Goal: Task Accomplishment & Management: Use online tool/utility

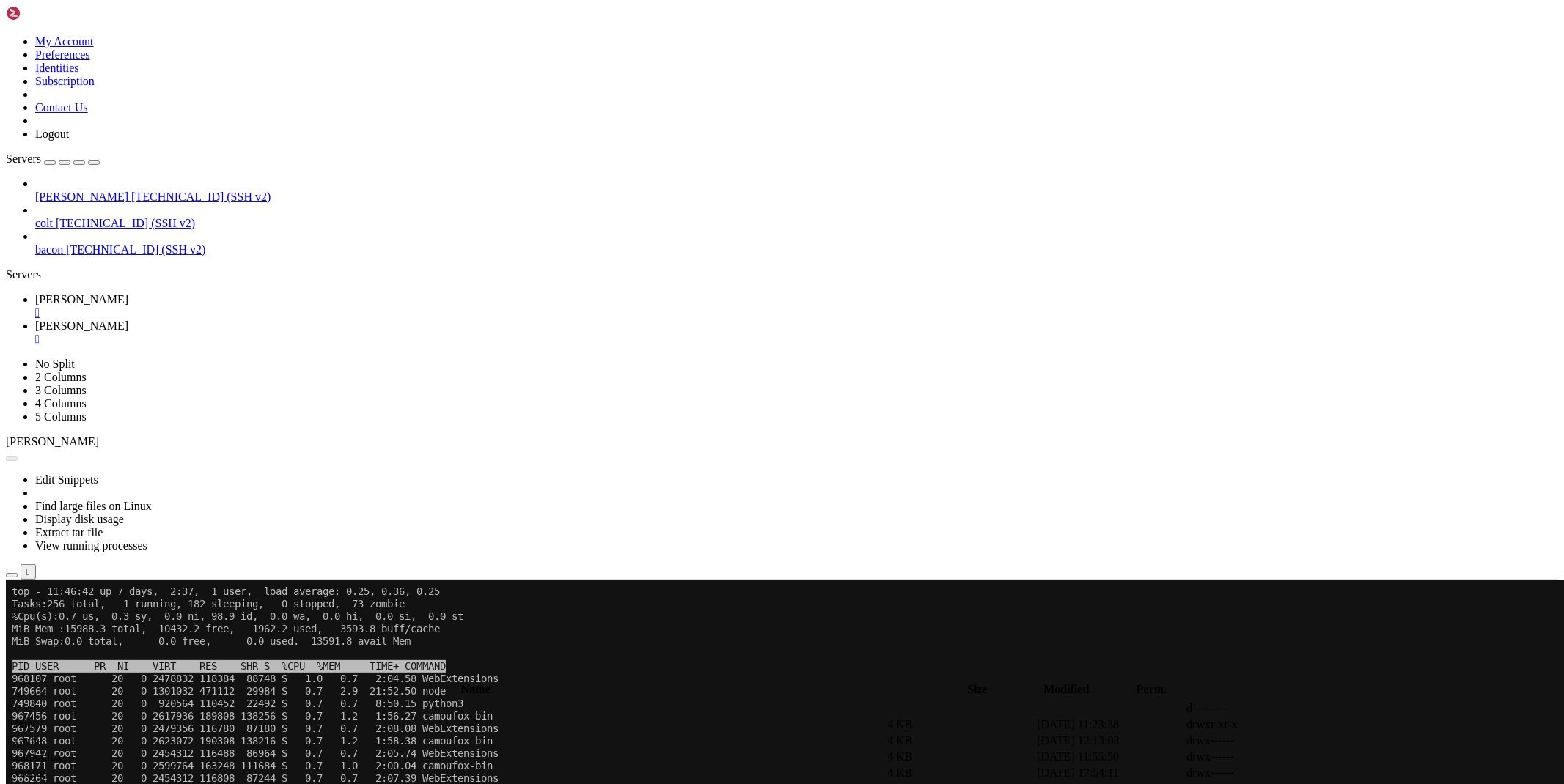
click at [128, 319] on span "[PERSON_NAME]" at bounding box center [81, 325] width 93 height 12
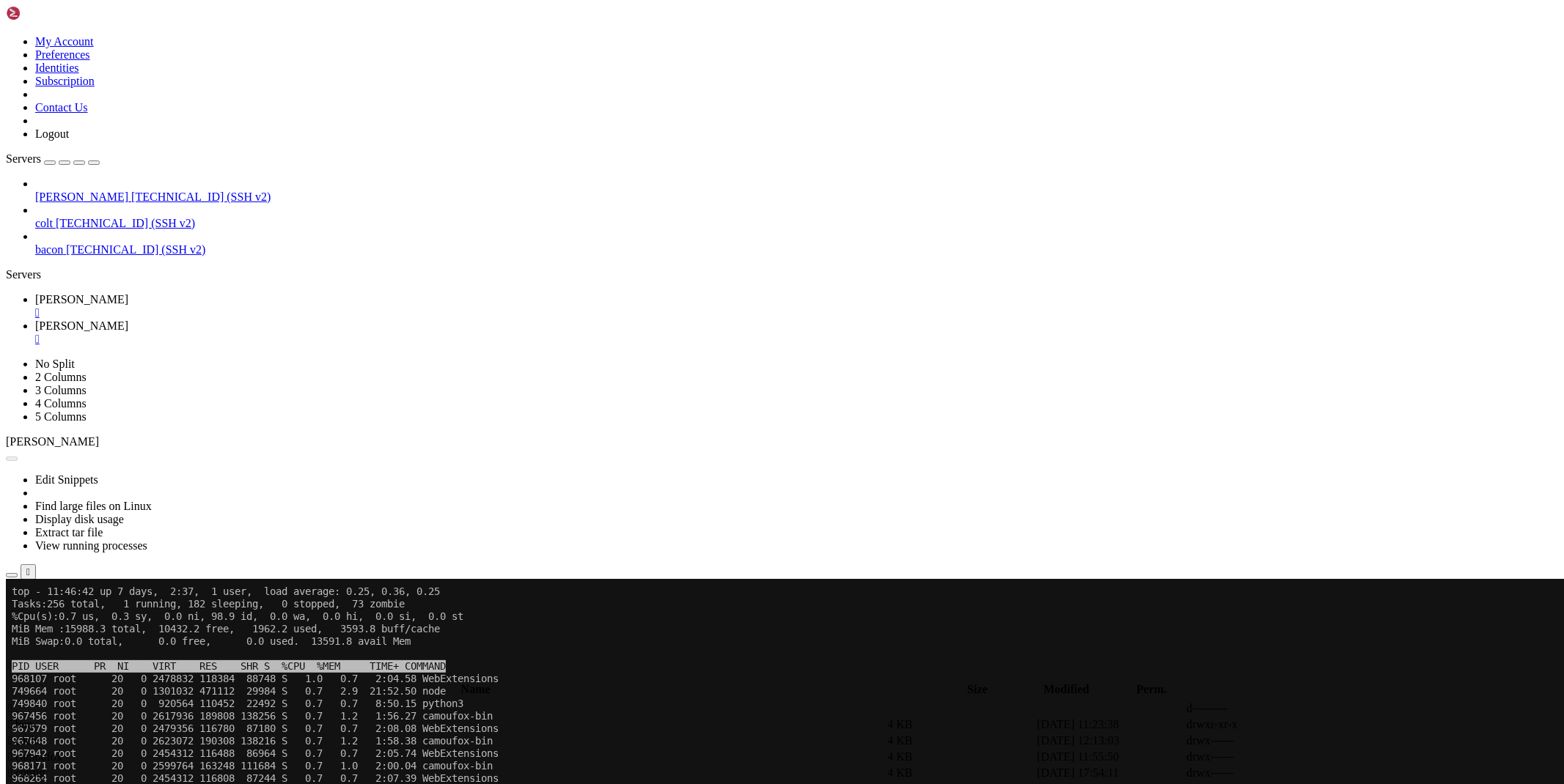
type input "/root/ryx"
click at [1344, 773] on icon at bounding box center [1344, 773] width 0 height 0
type textarea "[DOMAIN_NAME](run())"
click at [325, 333] on div "" at bounding box center [797, 339] width 1523 height 13
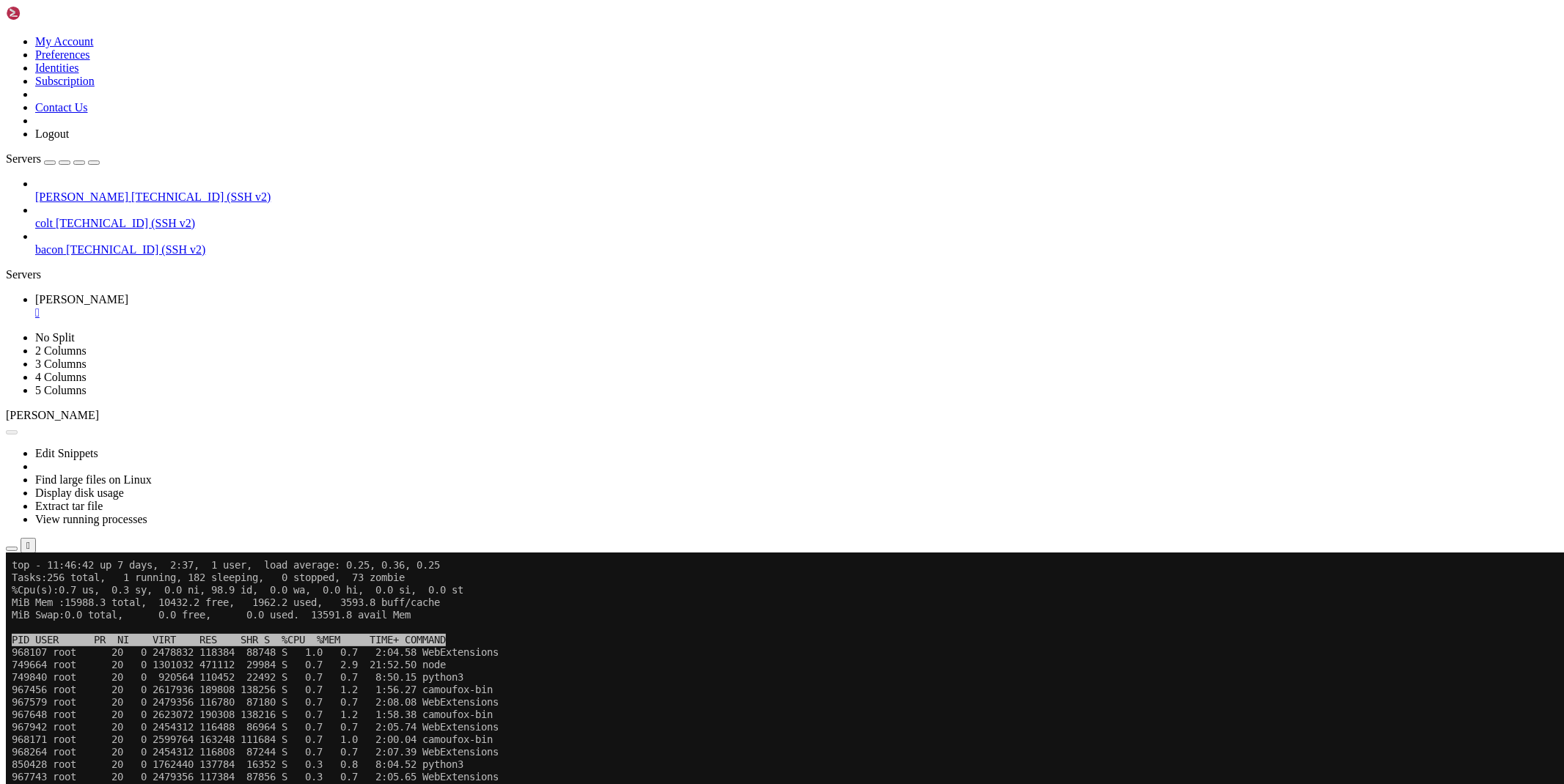
click at [64, 595] on button "Reconnect" at bounding box center [35, 602] width 59 height 15
